Goal: Transaction & Acquisition: Purchase product/service

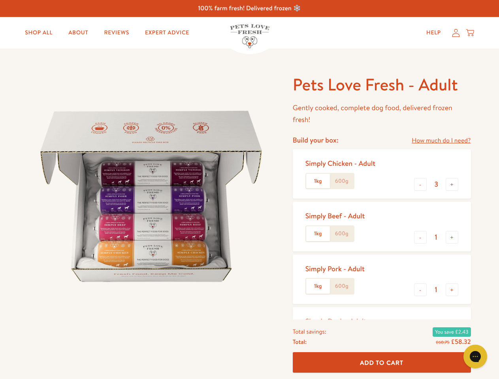
click at [249, 189] on img at bounding box center [150, 196] width 245 height 245
click at [441, 141] on link "How much do I need?" at bounding box center [440, 140] width 59 height 11
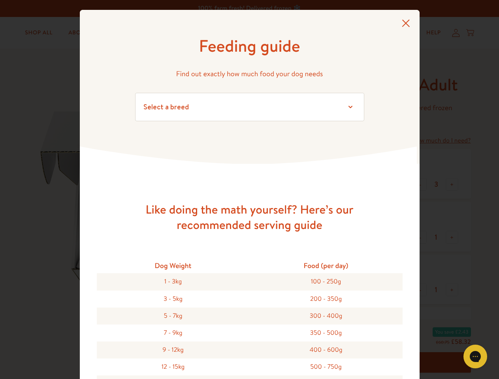
click at [420, 184] on div "Feeding guide Find out exactly how much food your dog needs Select a breed Affe…" at bounding box center [249, 189] width 499 height 379
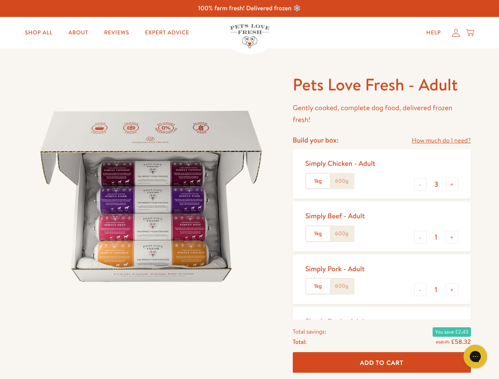
click at [452, 184] on button "+" at bounding box center [451, 184] width 13 height 13
type input "4"
click at [420, 237] on button "-" at bounding box center [420, 237] width 13 height 13
click at [452, 237] on button "+" at bounding box center [451, 237] width 13 height 13
type input "1"
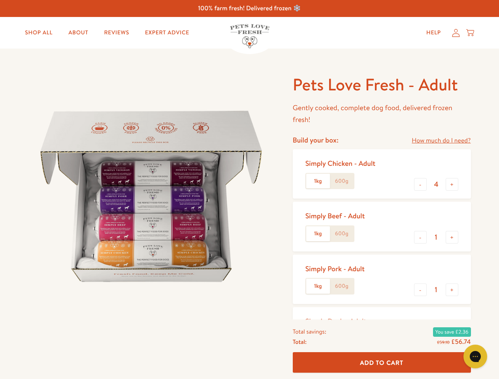
click at [420, 290] on button "-" at bounding box center [420, 289] width 13 height 13
click at [452, 290] on button "+" at bounding box center [451, 289] width 13 height 13
type input "1"
click at [381, 362] on span "Add To Cart" at bounding box center [381, 362] width 43 height 8
